Goal: Task Accomplishment & Management: Manage account settings

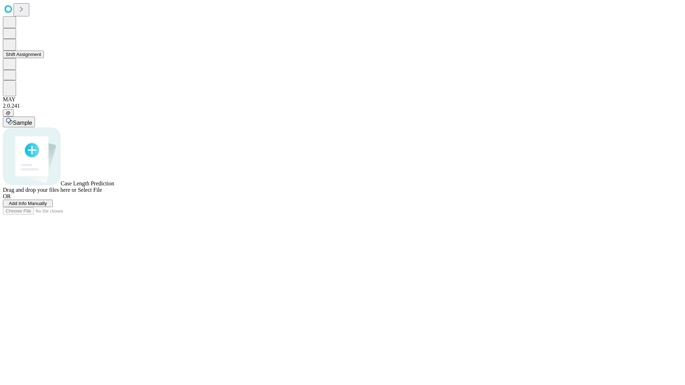
click at [44, 58] on button "Shift Assignment" at bounding box center [23, 54] width 41 height 7
